Goal: Task Accomplishment & Management: Manage account settings

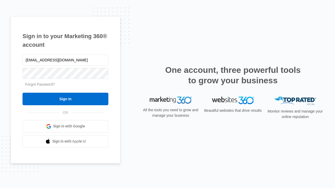
type input "[EMAIL_ADDRESS][DOMAIN_NAME]"
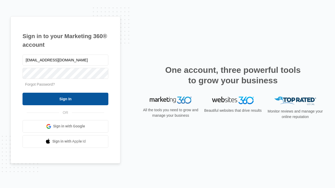
click at [65, 99] on input "Sign In" at bounding box center [65, 99] width 86 height 13
